Goal: Information Seeking & Learning: Learn about a topic

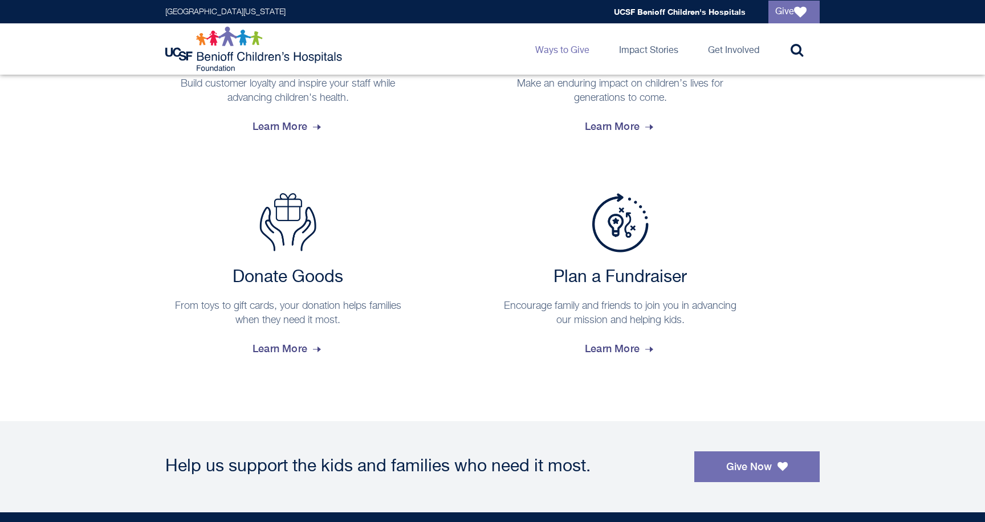
scroll to position [911, 0]
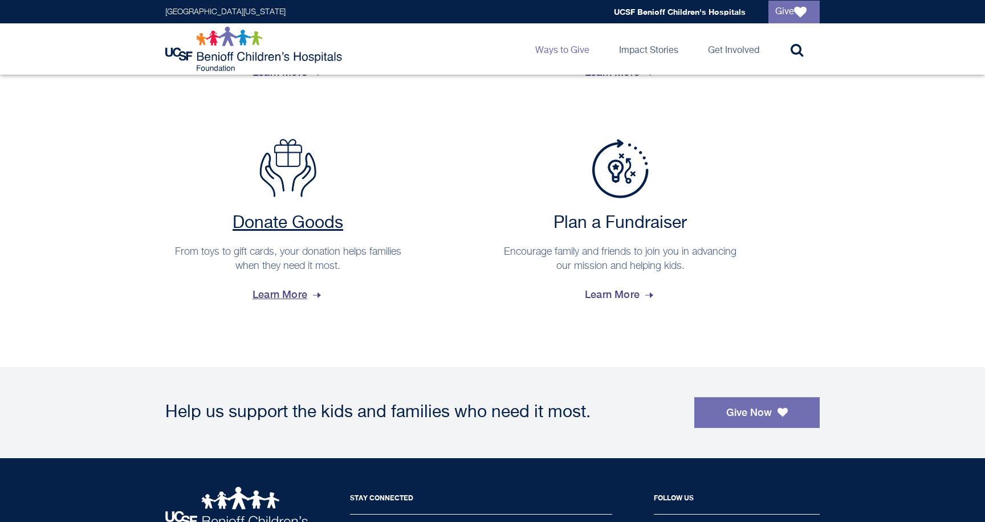
click at [245, 199] on link "Donate Goods From toys to gift cards, your donation helps families when they ne…" at bounding box center [287, 224] width 245 height 171
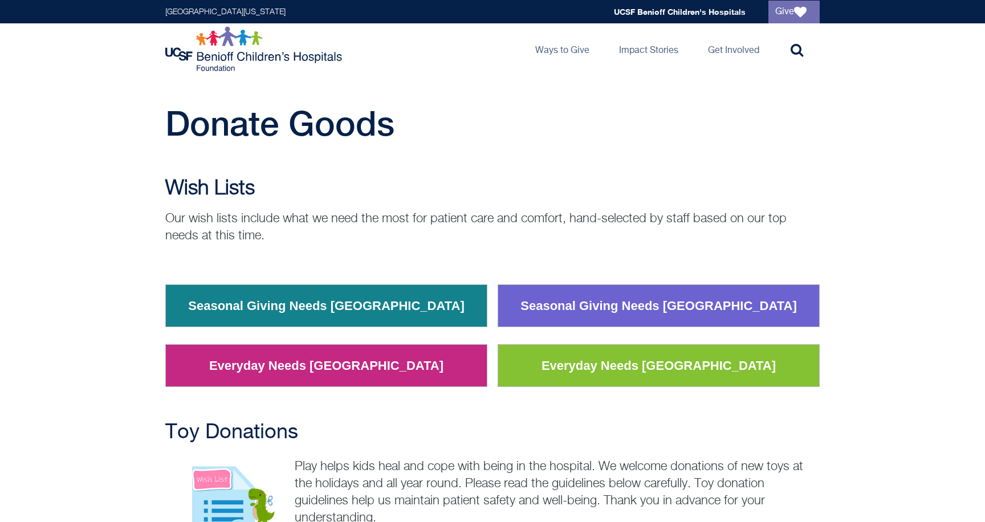
click at [598, 372] on link "Everyday Needs San Francisco" at bounding box center [658, 366] width 251 height 30
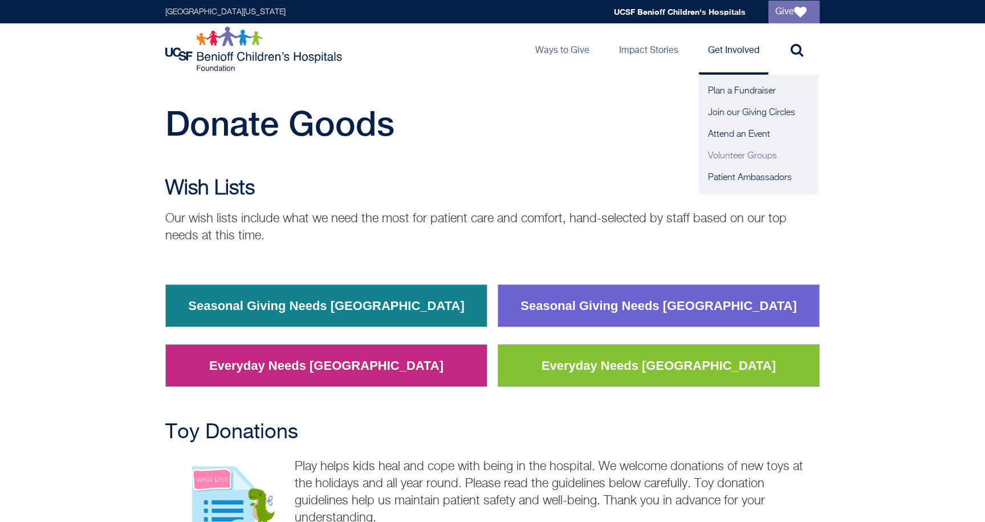
click at [738, 158] on link "Volunteer Groups" at bounding box center [759, 156] width 120 height 22
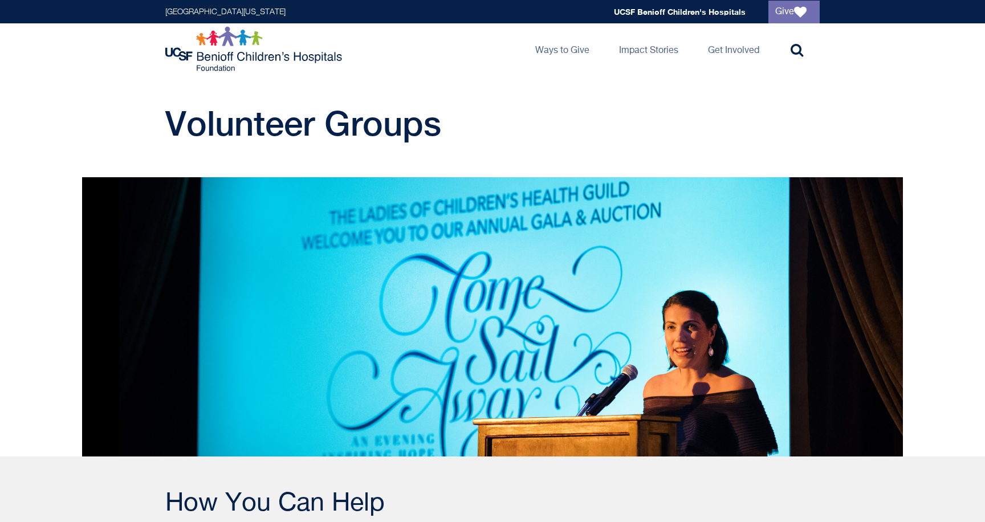
click at [234, 58] on img at bounding box center [255, 49] width 180 height 46
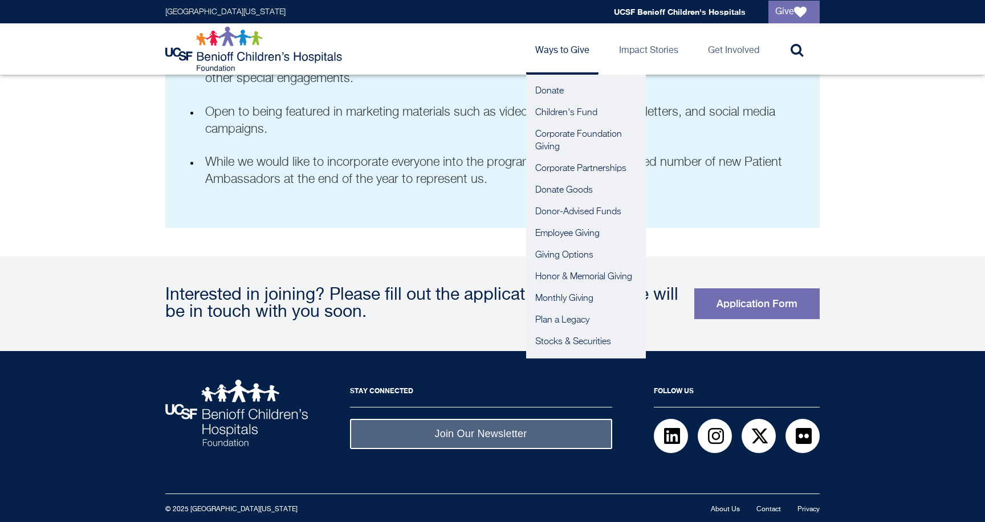
scroll to position [793, 0]
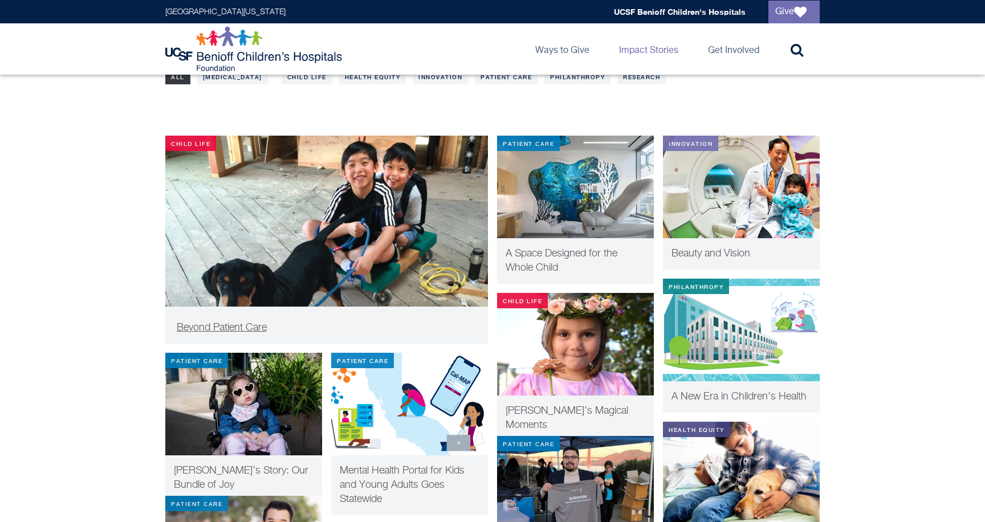
scroll to position [208, 0]
click at [224, 416] on img at bounding box center [243, 404] width 157 height 103
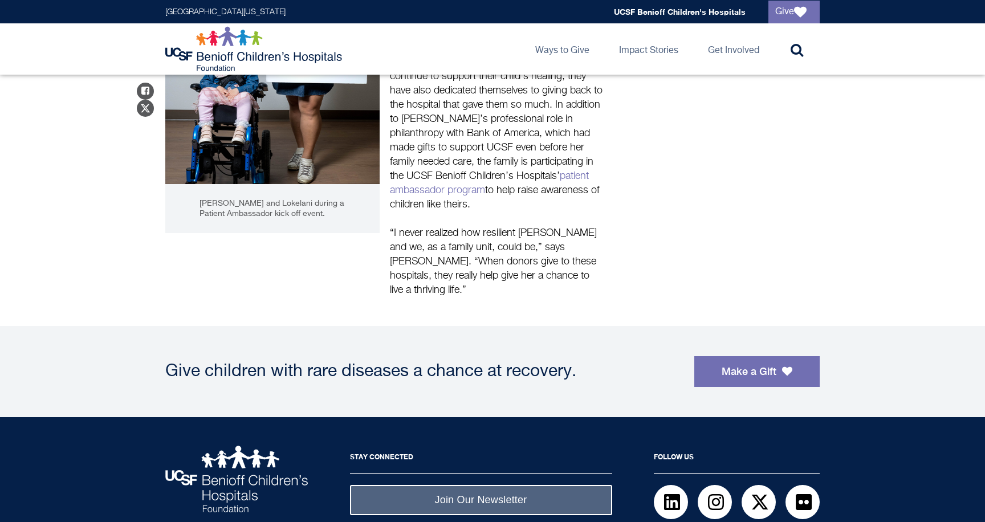
scroll to position [816, 0]
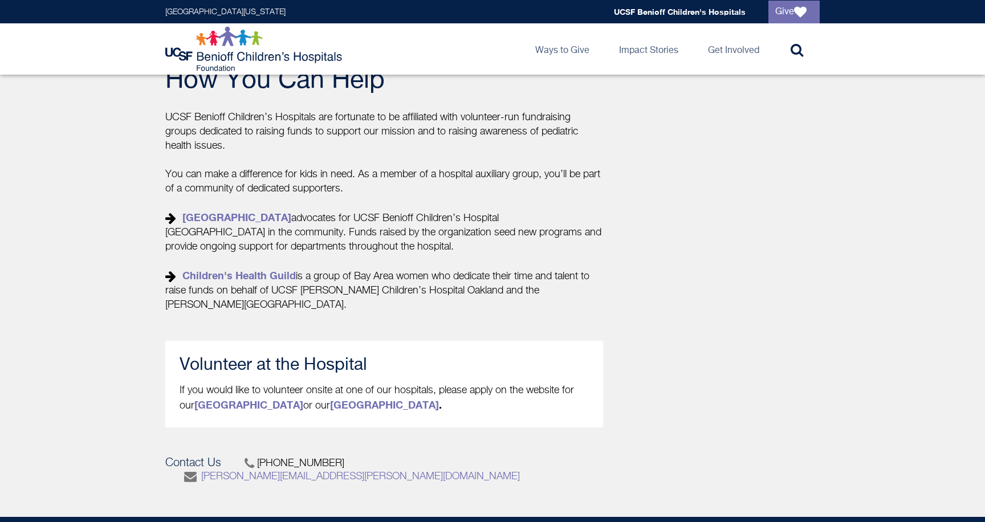
scroll to position [499, 0]
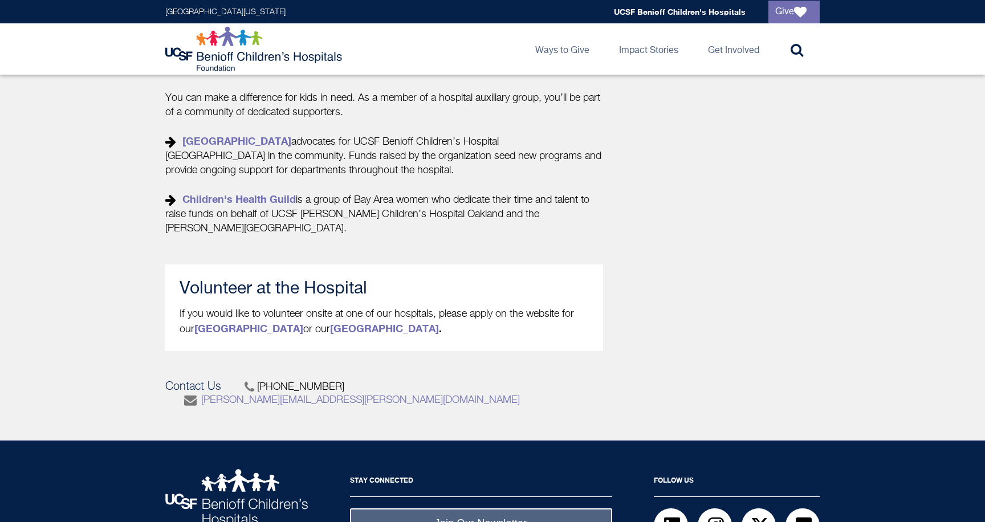
click at [344, 337] on div "Volunteer at the Hospital If you would like to volunteer onsite at one of our h…" at bounding box center [384, 308] width 438 height 87
click at [340, 330] on link "[GEOGRAPHIC_DATA]" at bounding box center [384, 328] width 109 height 13
